Goal: Check status: Check status

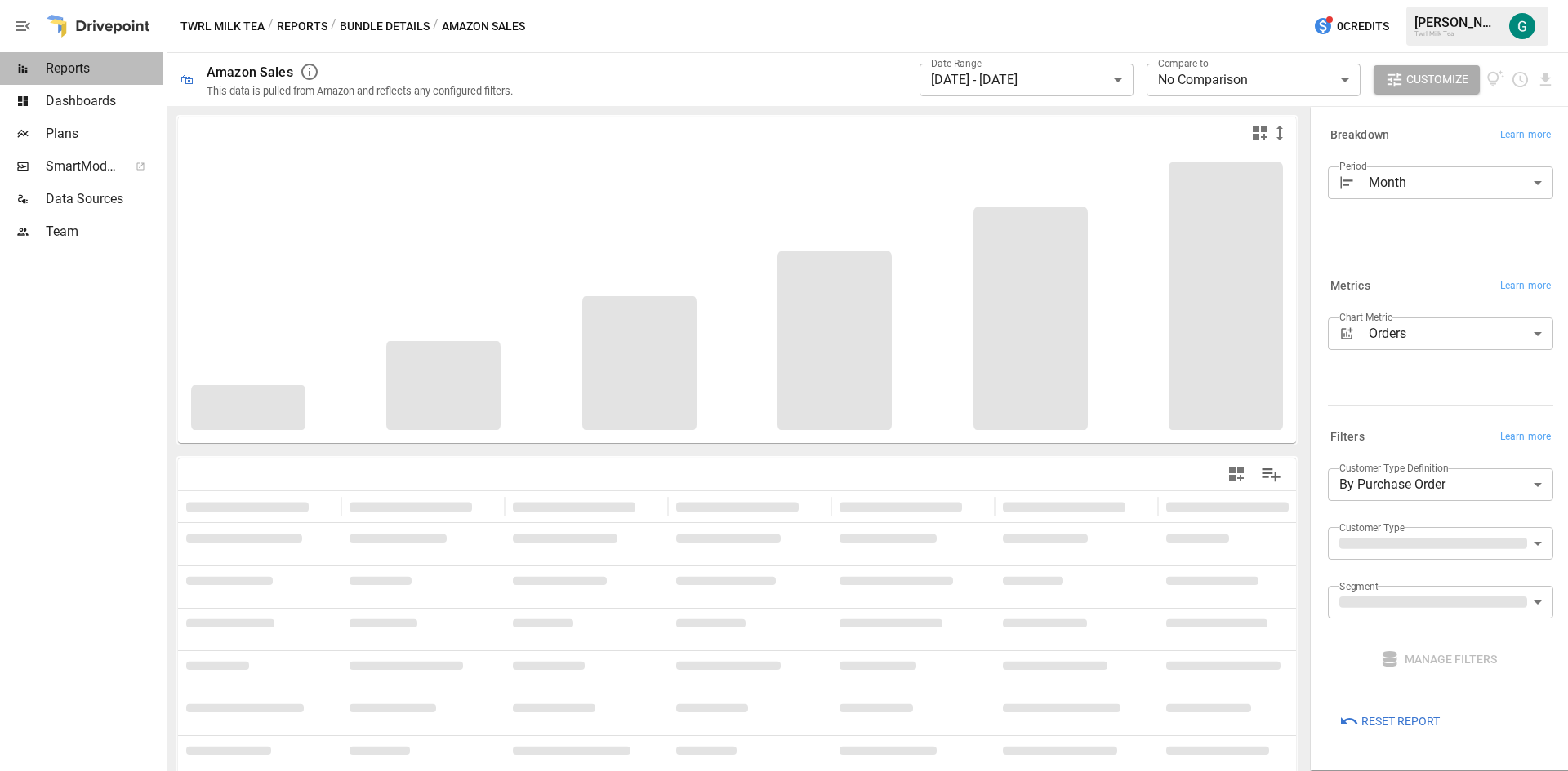
click at [66, 72] on span "Reports" at bounding box center [105, 68] width 118 height 20
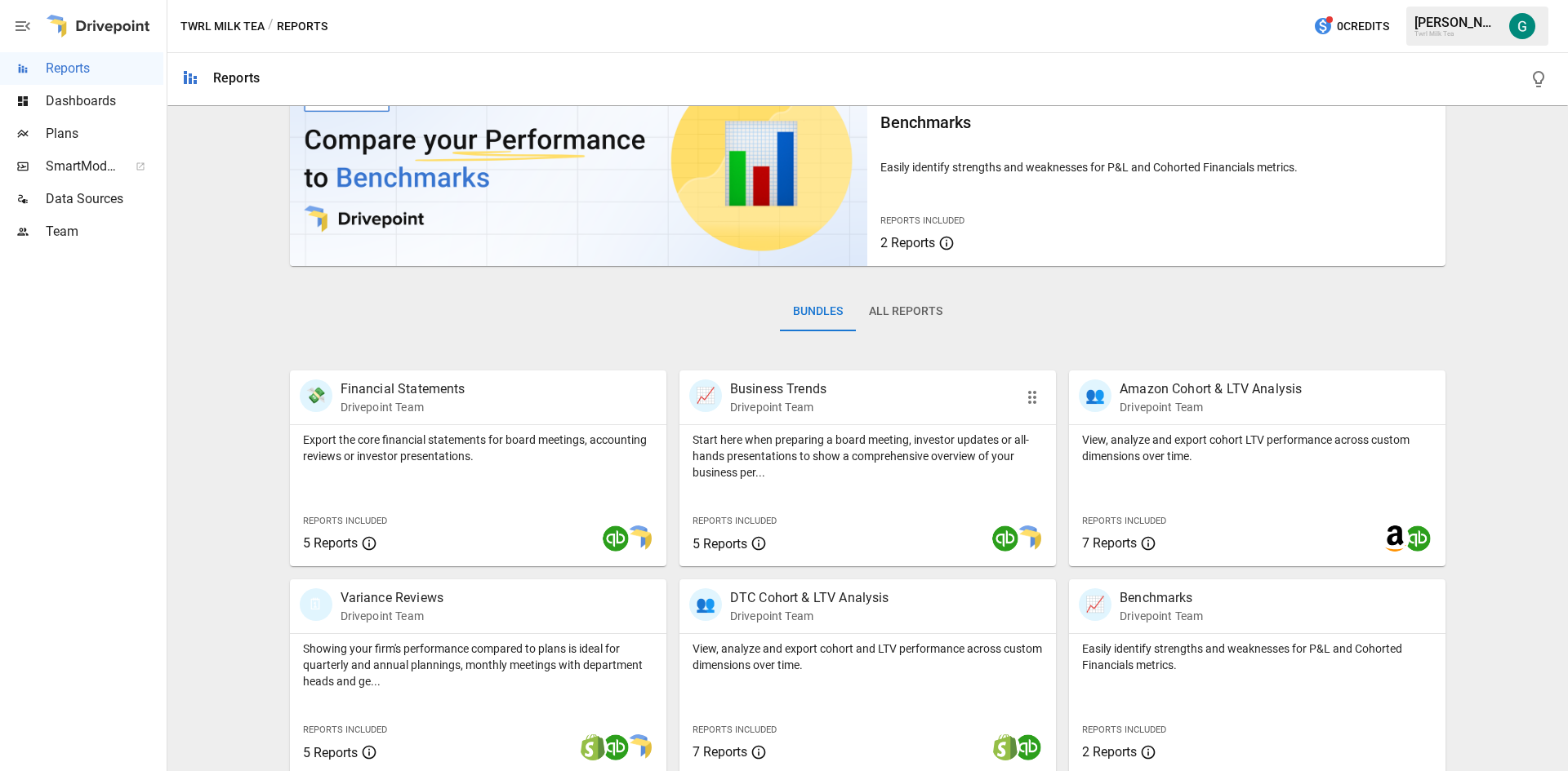
scroll to position [285, 0]
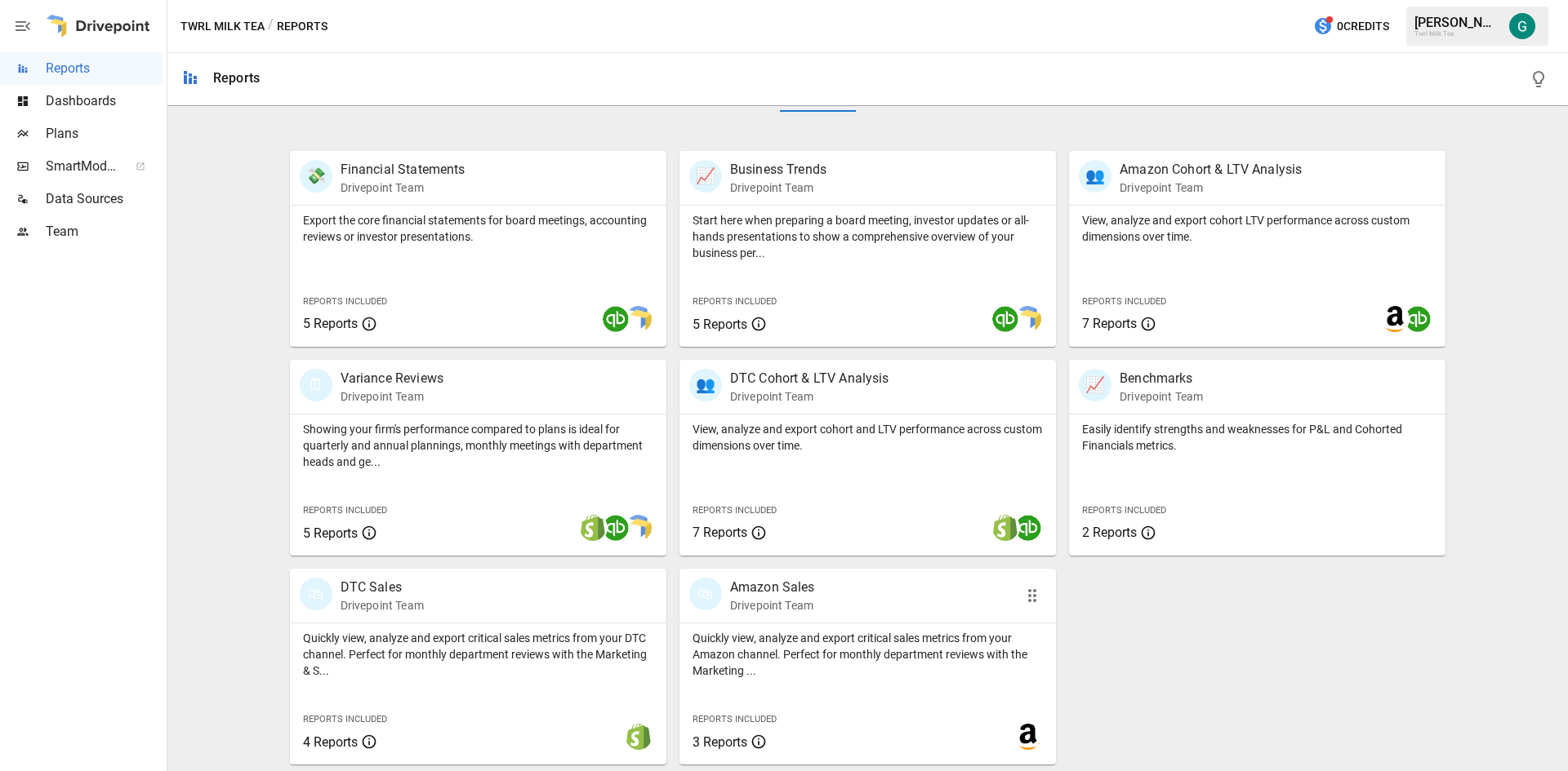
click at [811, 599] on div "🛍 Amazon Sales Drivepoint Team" at bounding box center [837, 596] width 297 height 36
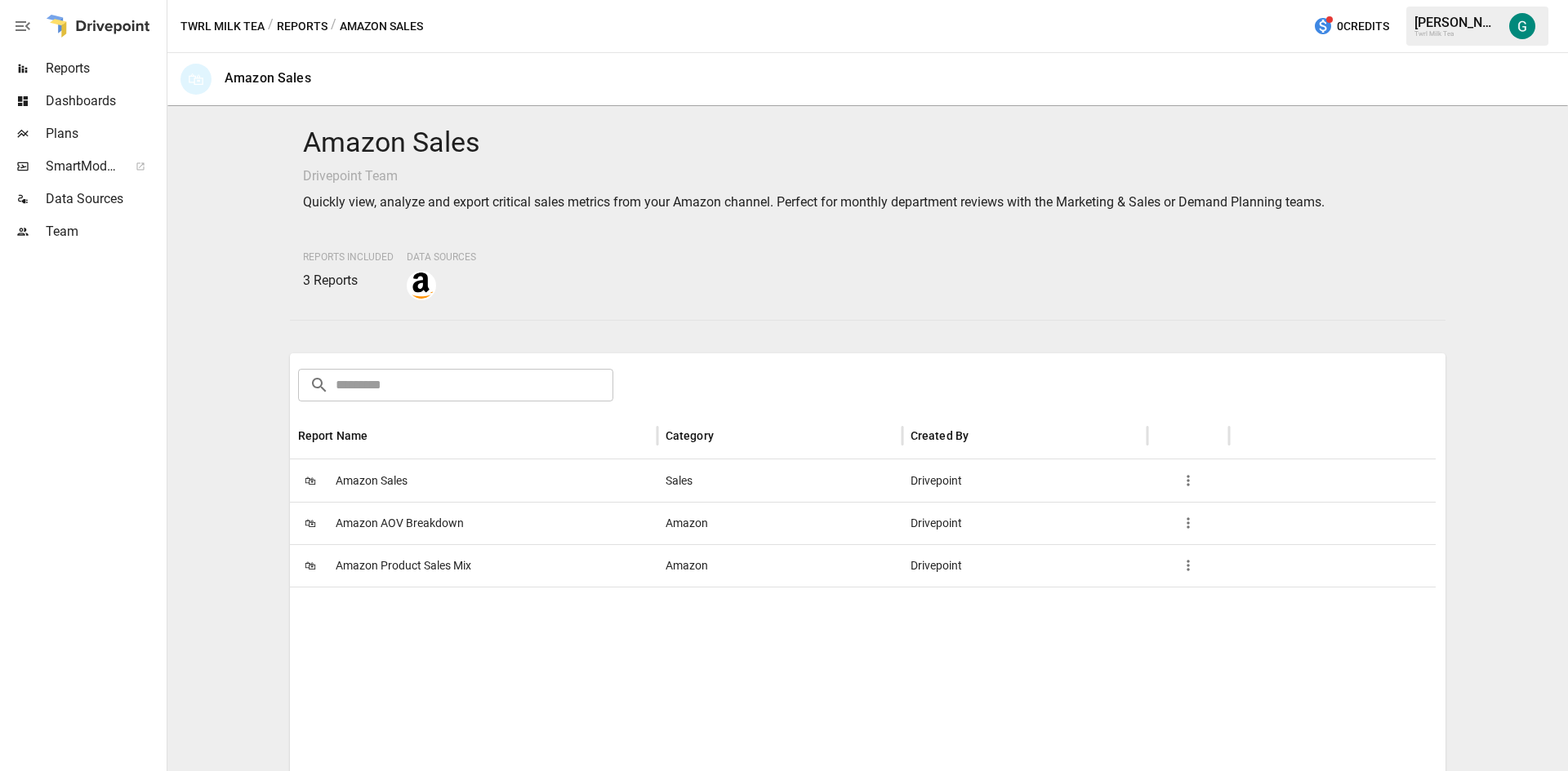
click at [388, 484] on span "Amazon Sales" at bounding box center [371, 481] width 72 height 41
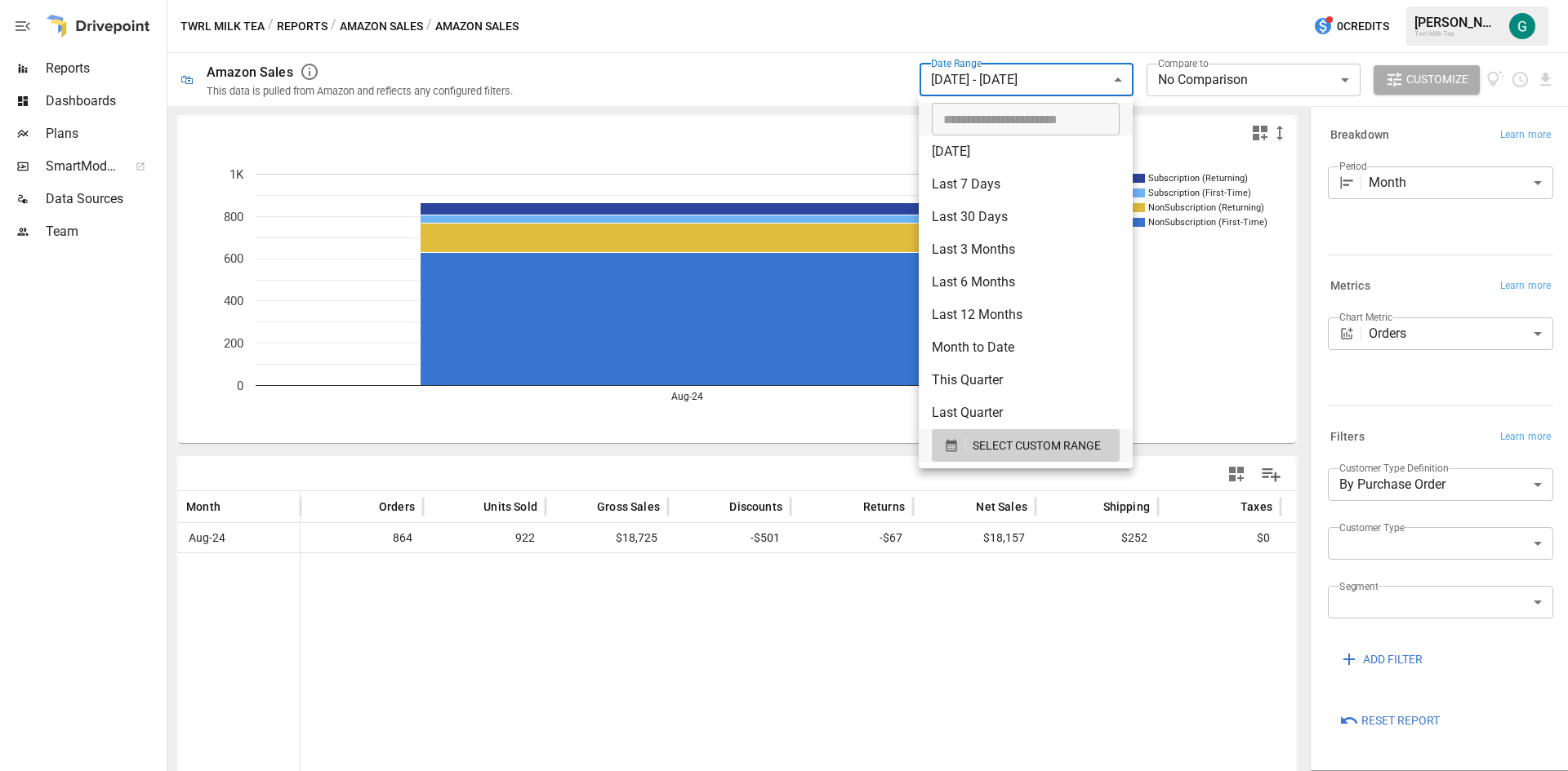
click at [1115, 0] on body "**********" at bounding box center [784, 0] width 1568 height 0
click at [1019, 449] on span "SELECT CUSTOM RANGE" at bounding box center [1037, 447] width 128 height 21
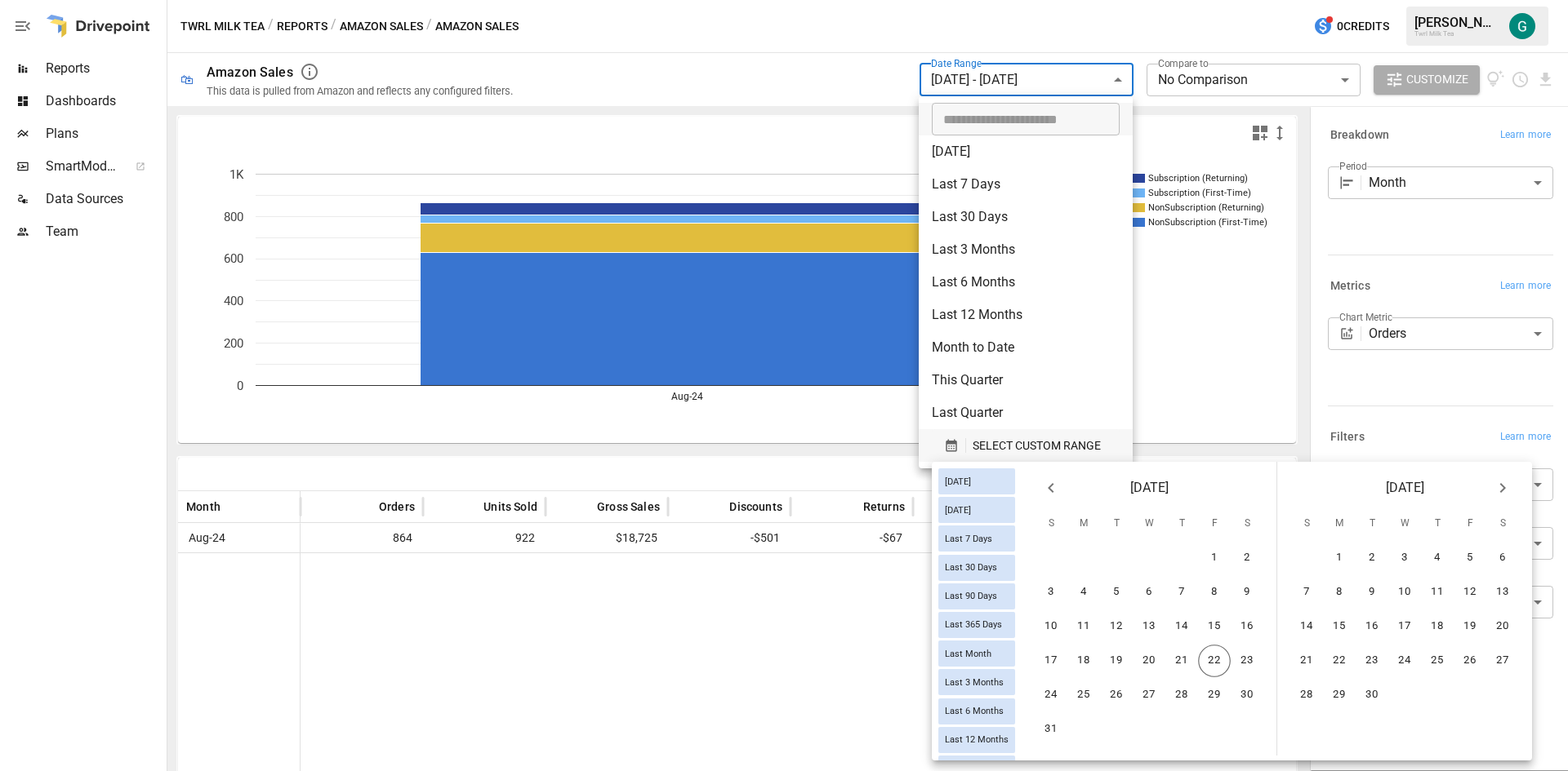
click at [1014, 442] on span "SELECT CUSTOM RANGE" at bounding box center [1037, 447] width 128 height 21
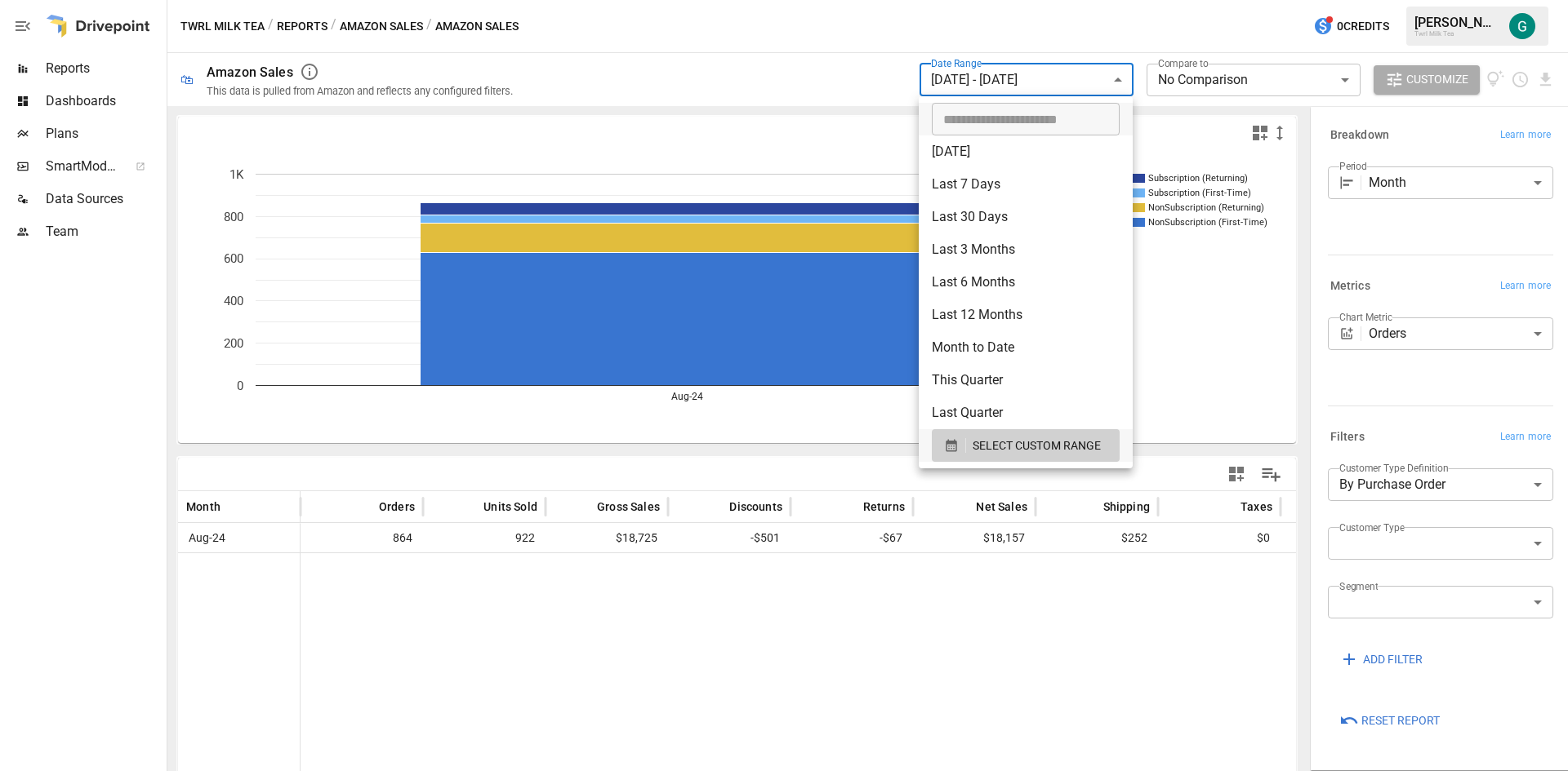
click at [719, 641] on div at bounding box center [784, 386] width 1568 height 771
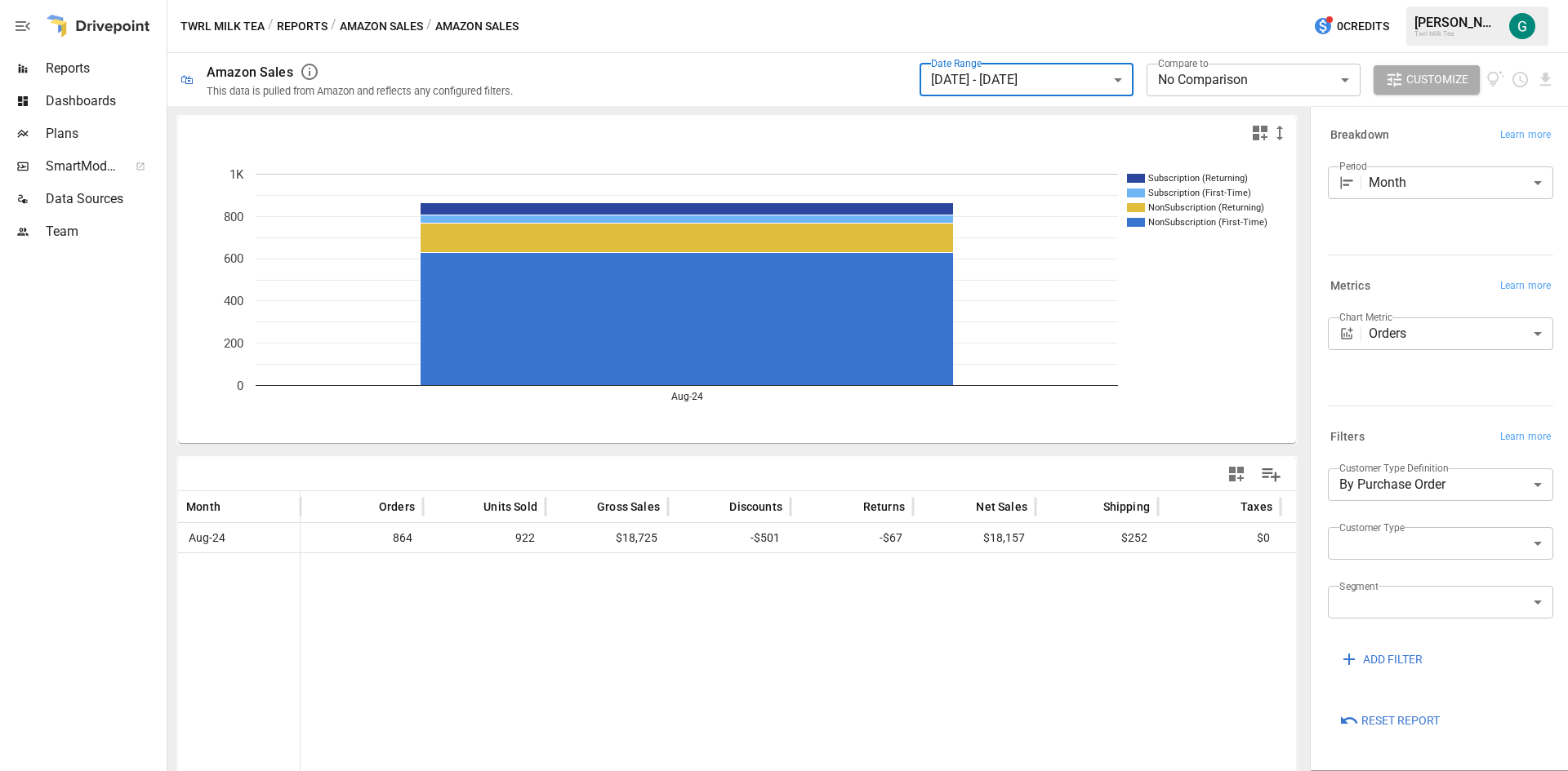
click at [72, 69] on span "Reports" at bounding box center [105, 68] width 118 height 20
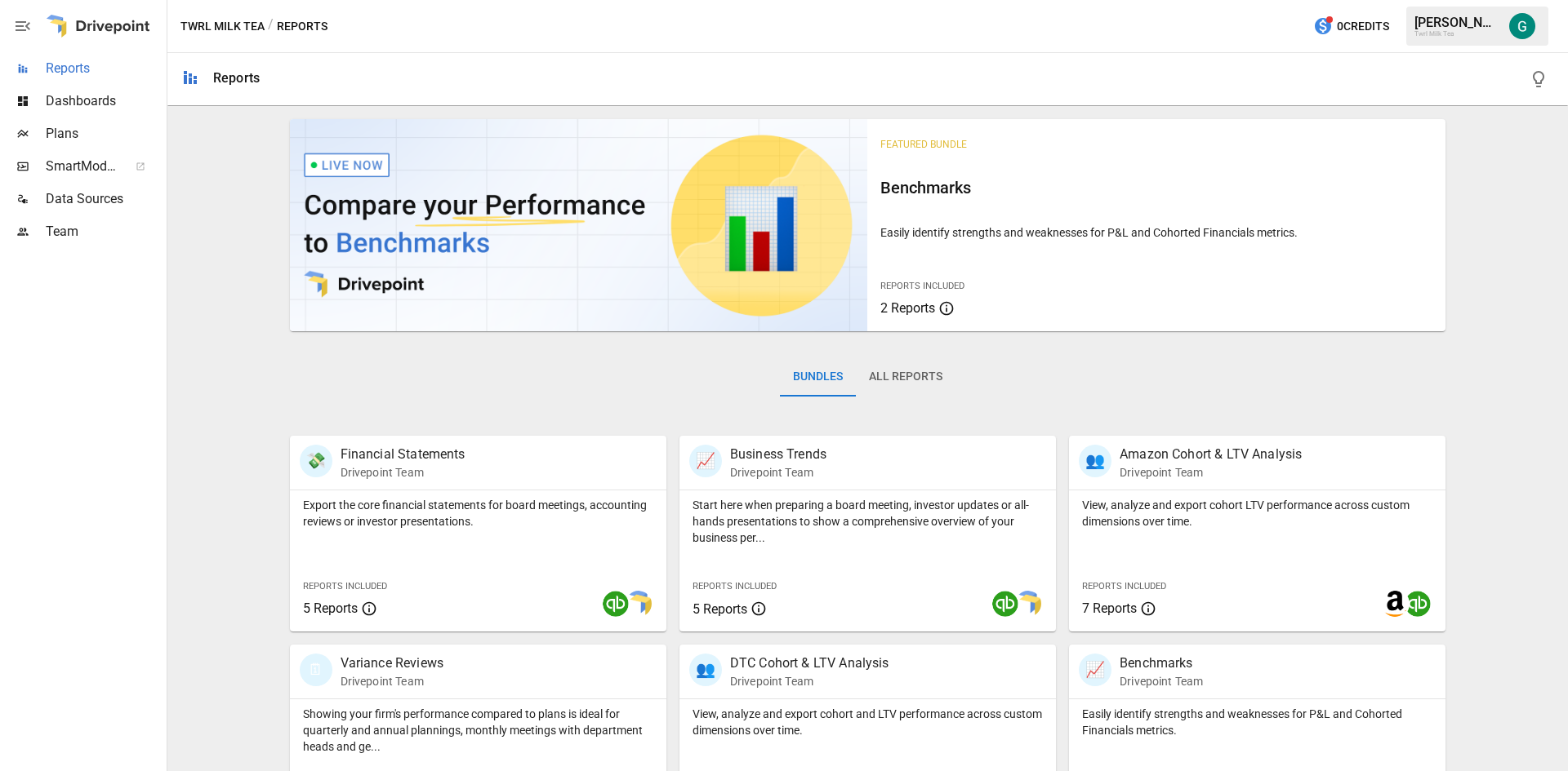
click at [76, 74] on span "Reports" at bounding box center [105, 68] width 118 height 20
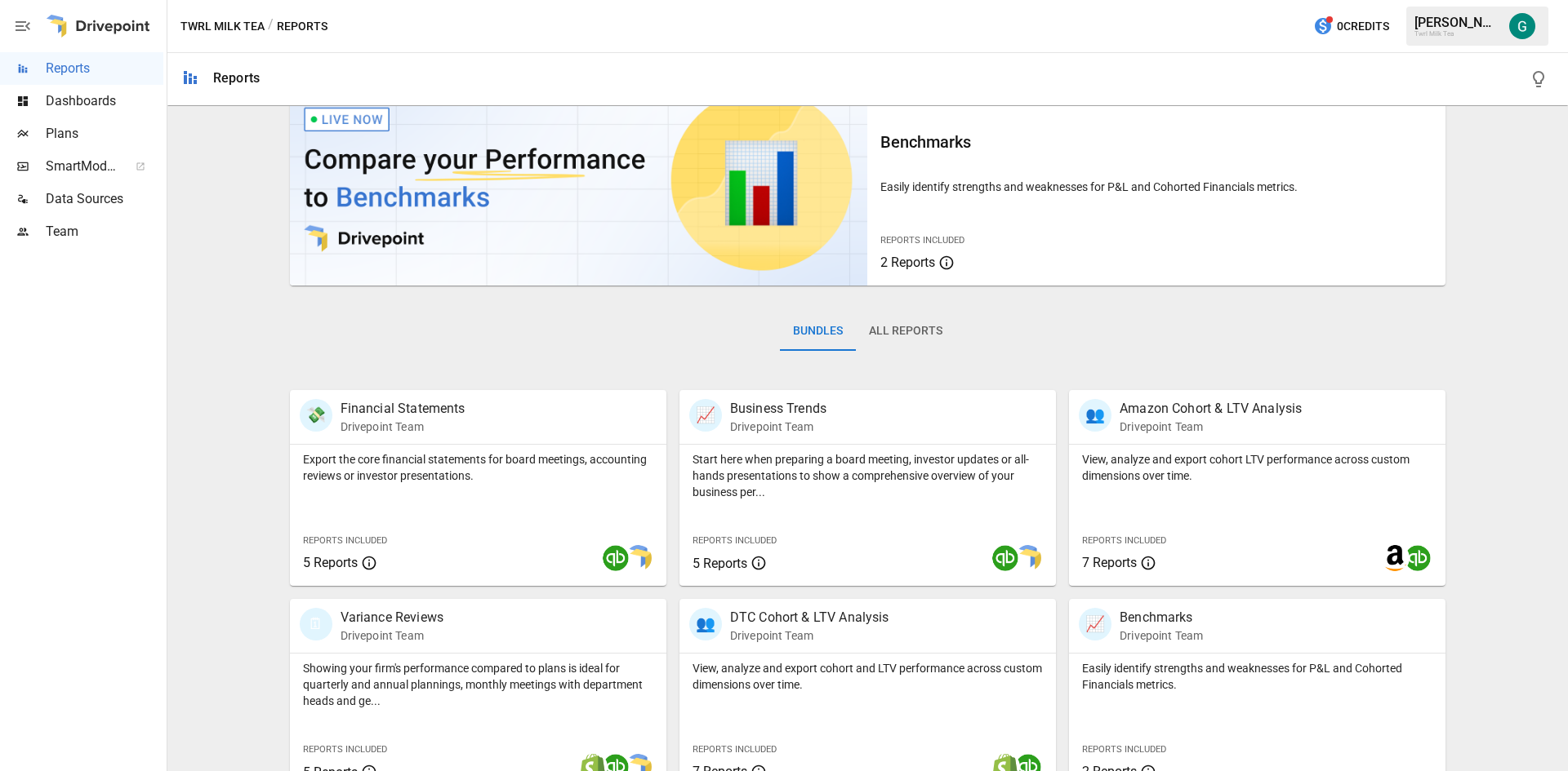
scroll to position [245, 0]
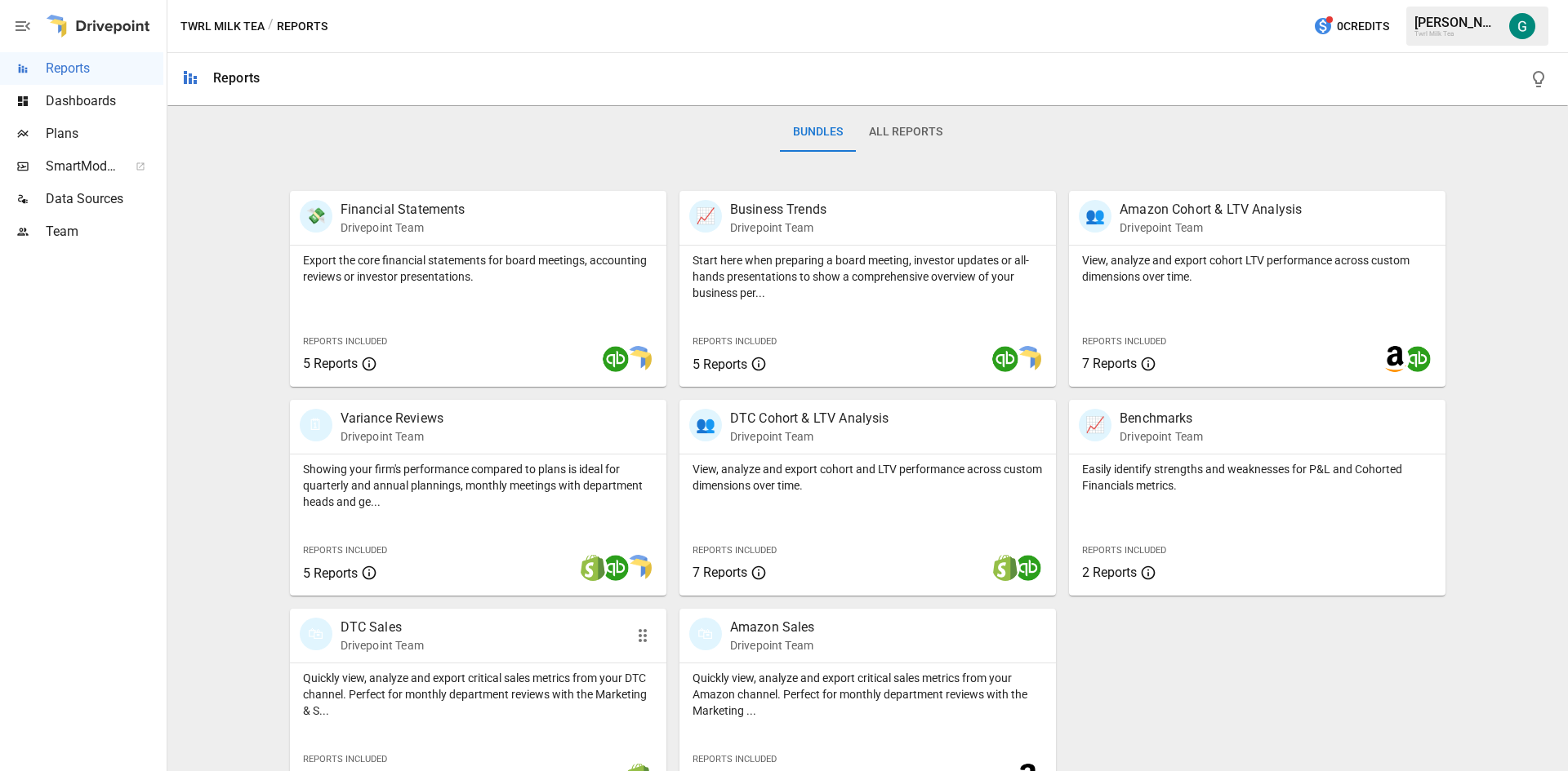
click at [353, 632] on p "DTC Sales" at bounding box center [382, 628] width 83 height 20
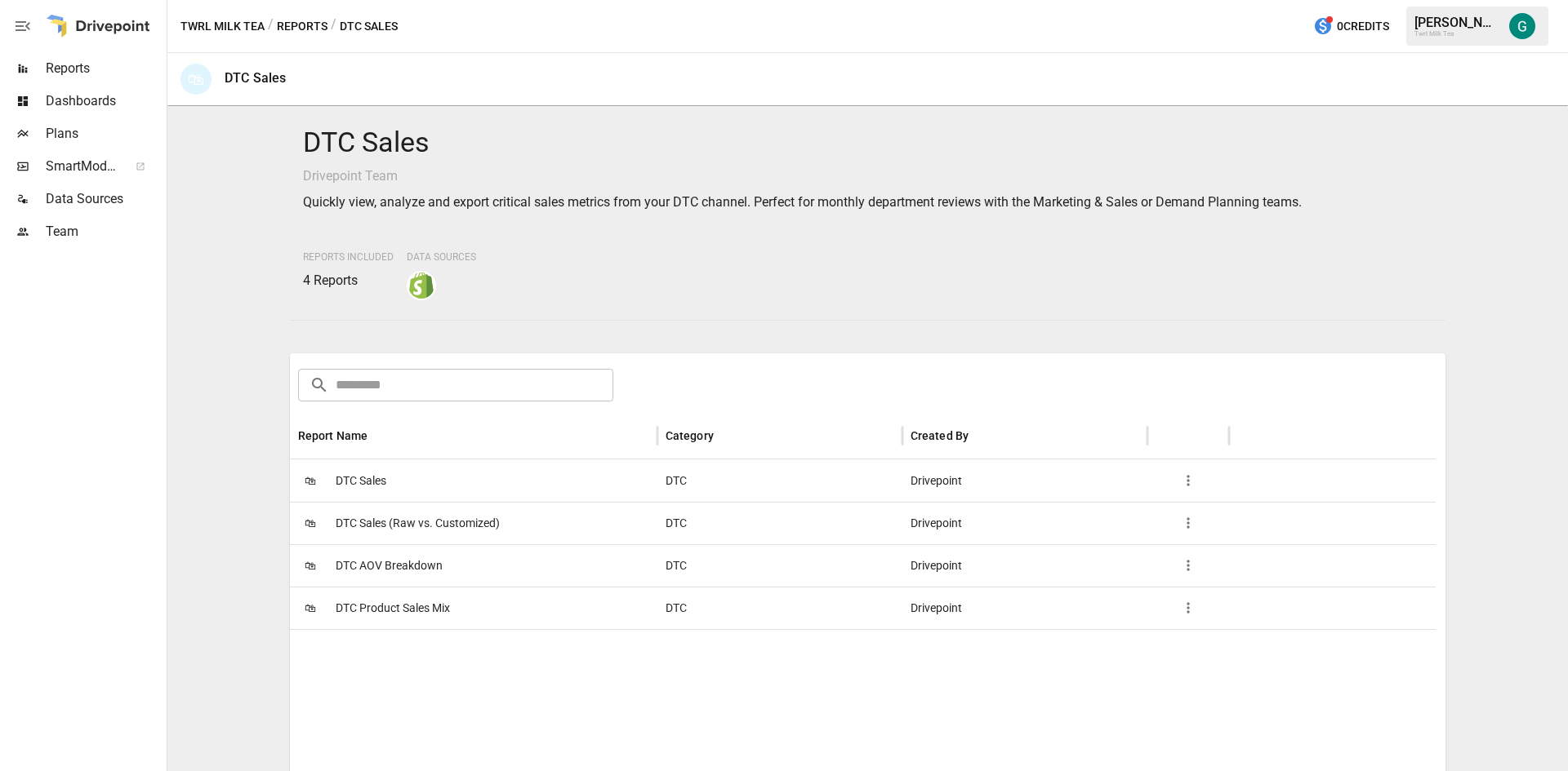
click at [365, 477] on span "DTC Sales" at bounding box center [361, 481] width 51 height 41
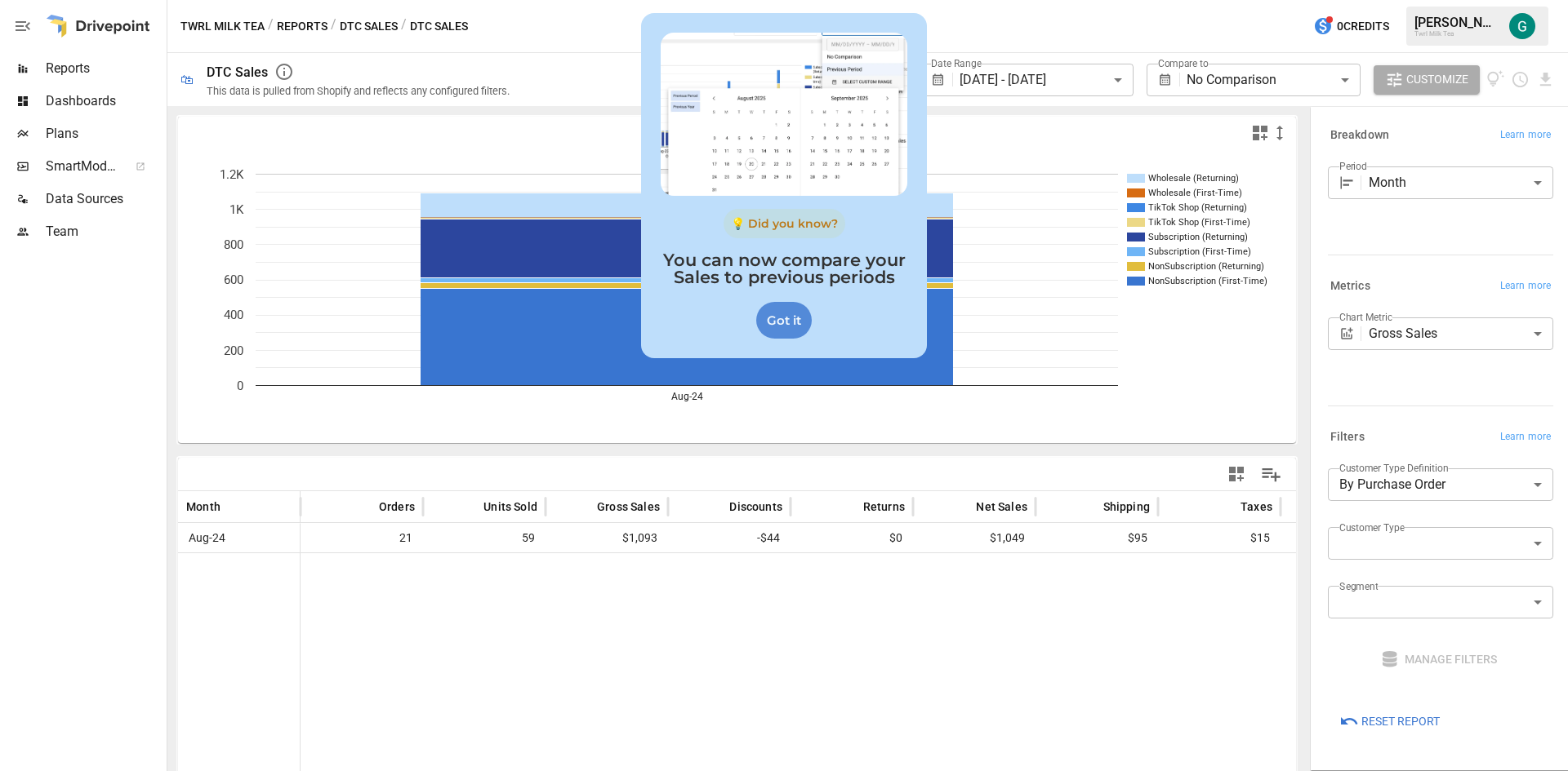
click at [785, 326] on div "Got it" at bounding box center [784, 320] width 56 height 37
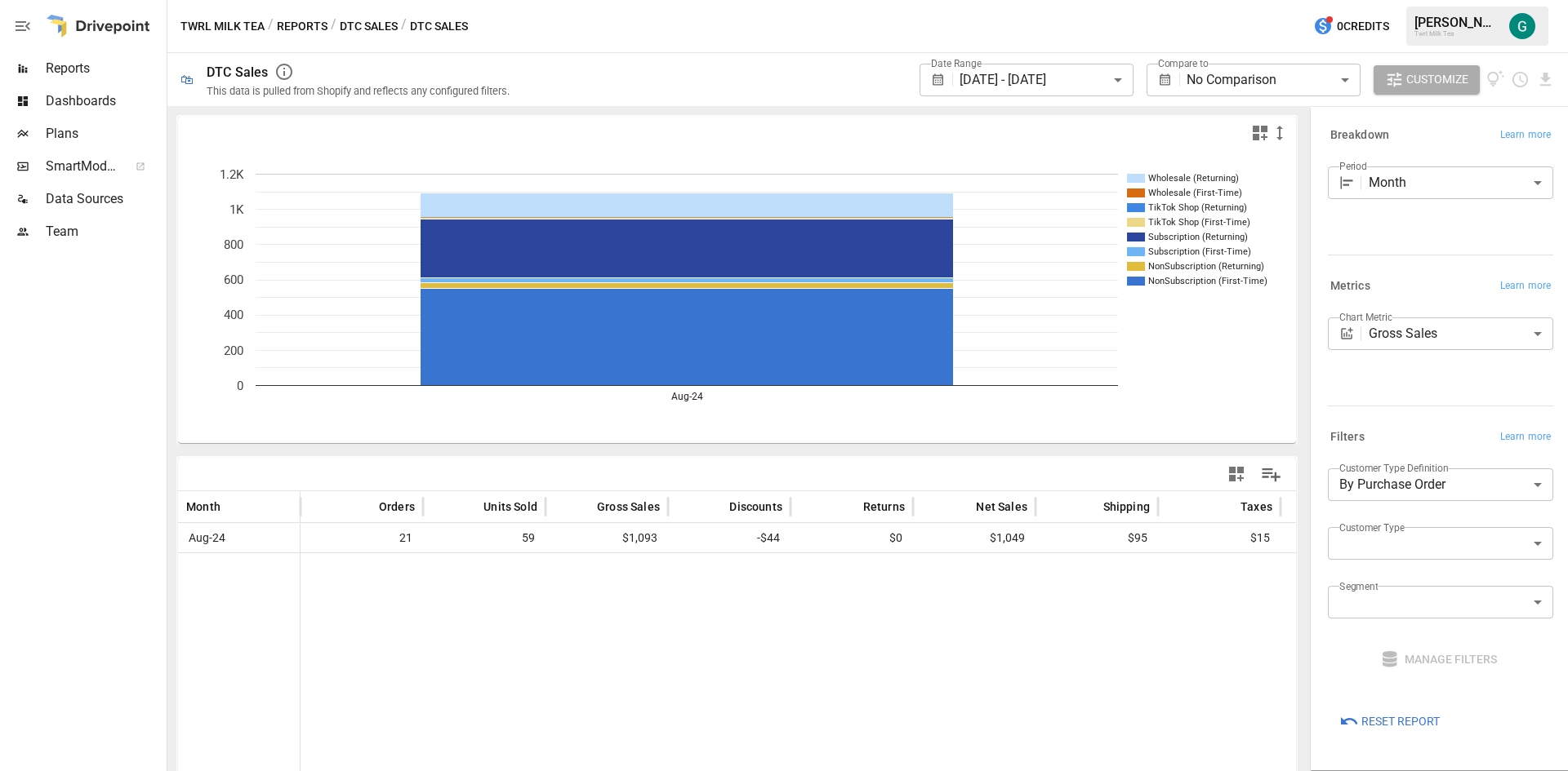
click at [1113, 0] on body "**********" at bounding box center [784, 0] width 1568 height 0
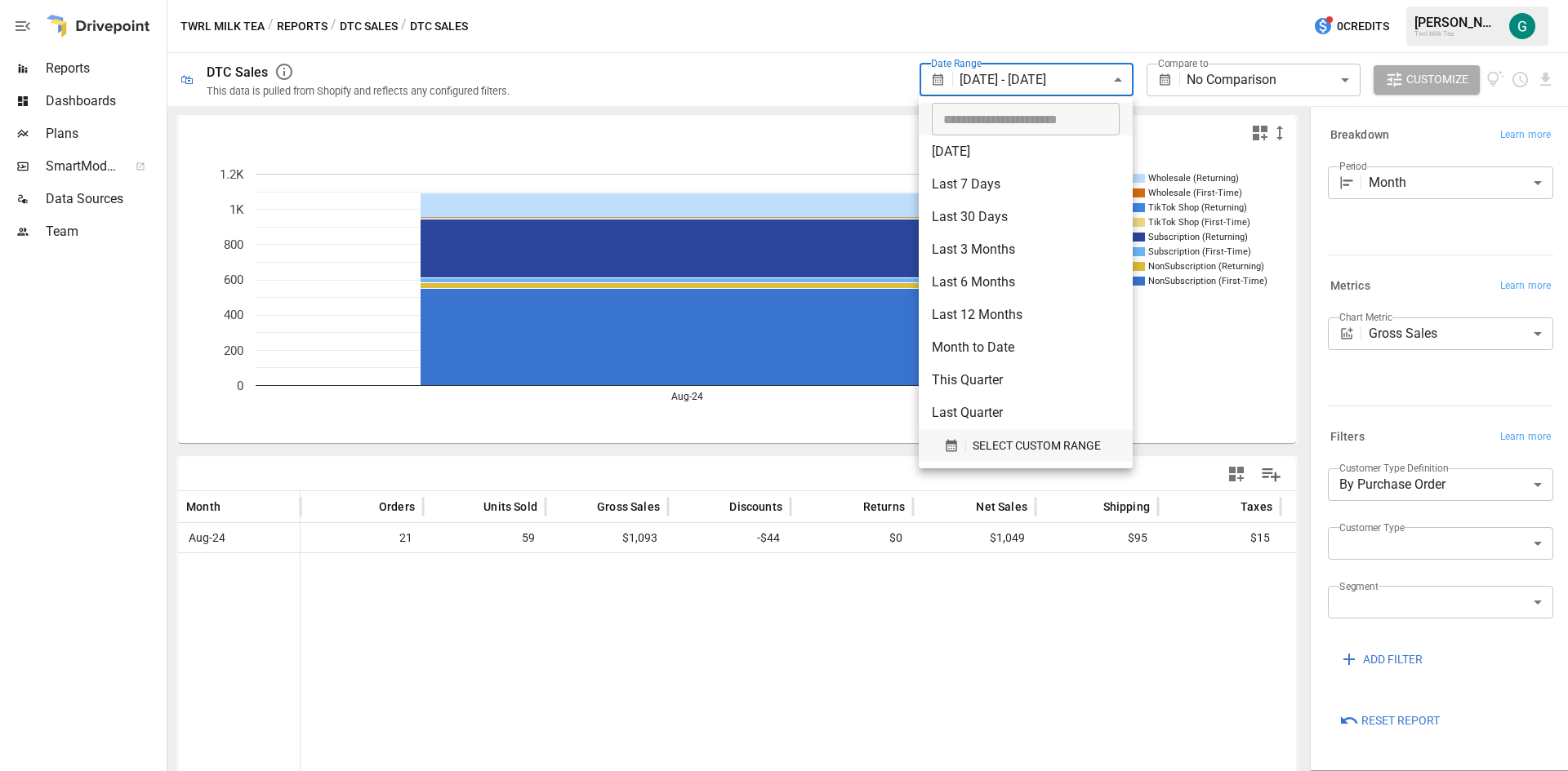
click at [1061, 442] on span "SELECT CUSTOM RANGE" at bounding box center [1037, 447] width 128 height 21
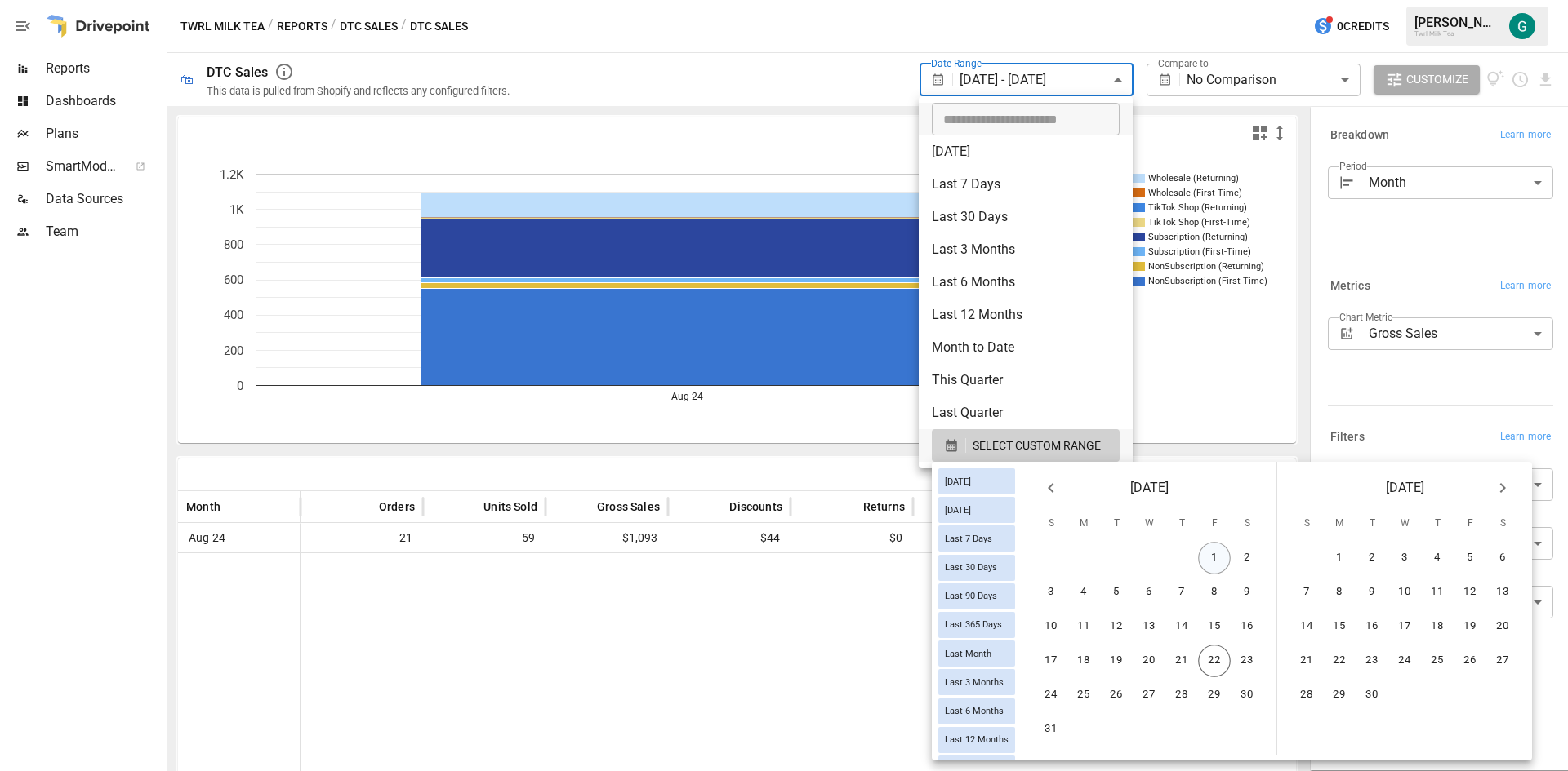
click at [1218, 557] on button "1" at bounding box center [1214, 558] width 33 height 33
click at [1227, 662] on button "22" at bounding box center [1214, 661] width 33 height 33
